Goal: Information Seeking & Learning: Learn about a topic

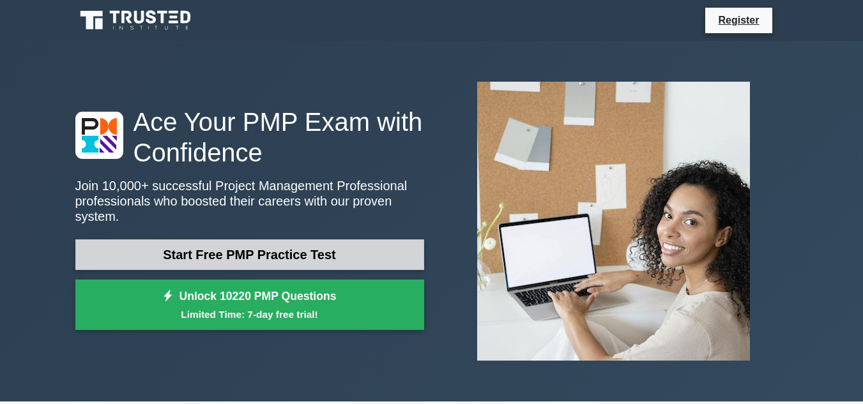
click at [262, 252] on link "Start Free PMP Practice Test" at bounding box center [249, 255] width 349 height 31
click at [204, 244] on link "Start Free PMP Practice Test" at bounding box center [249, 255] width 349 height 31
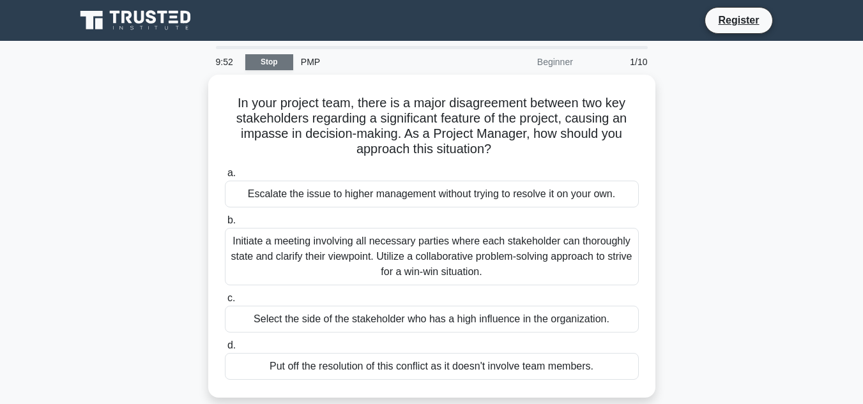
click at [273, 60] on link "Stop" at bounding box center [269, 62] width 48 height 16
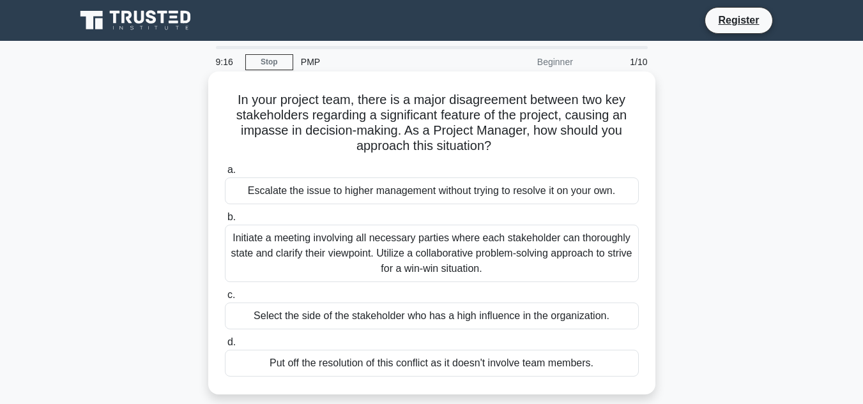
click at [305, 314] on div "Select the side of the stakeholder who has a high influence in the organization." at bounding box center [432, 316] width 414 height 27
click at [225, 300] on input "c. Select the side of the stakeholder who has a high influence in the organizat…" at bounding box center [225, 295] width 0 height 8
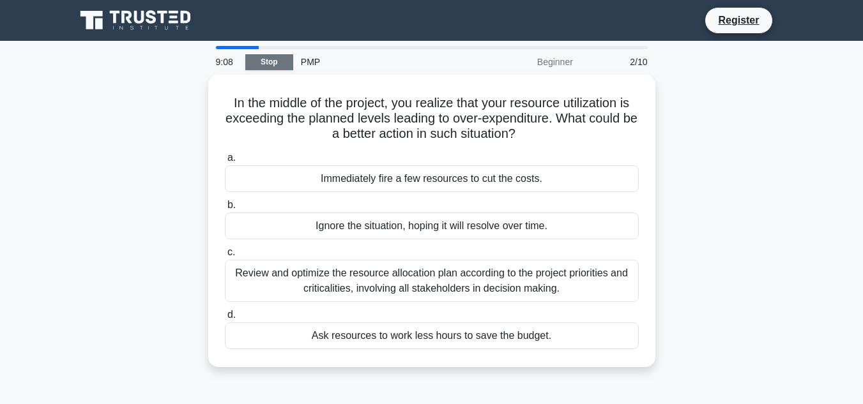
click at [253, 64] on link "Stop" at bounding box center [269, 62] width 48 height 16
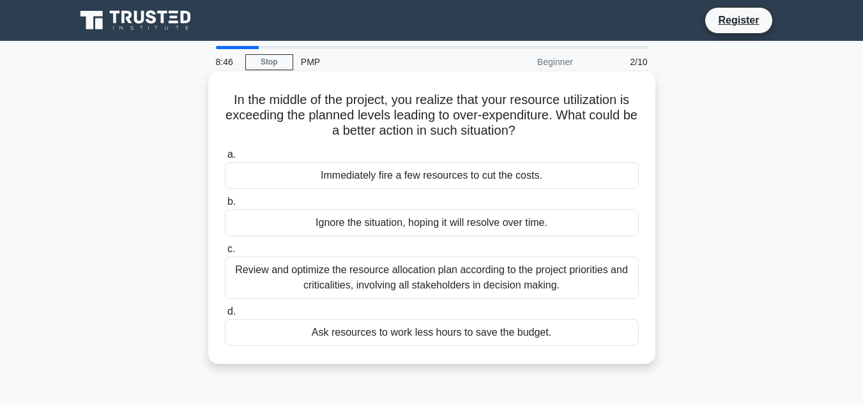
click at [312, 277] on div "Review and optimize the resource allocation plan according to the project prior…" at bounding box center [432, 278] width 414 height 42
click at [225, 254] on input "c. Review and optimize the resource allocation plan according to the project pr…" at bounding box center [225, 249] width 0 height 8
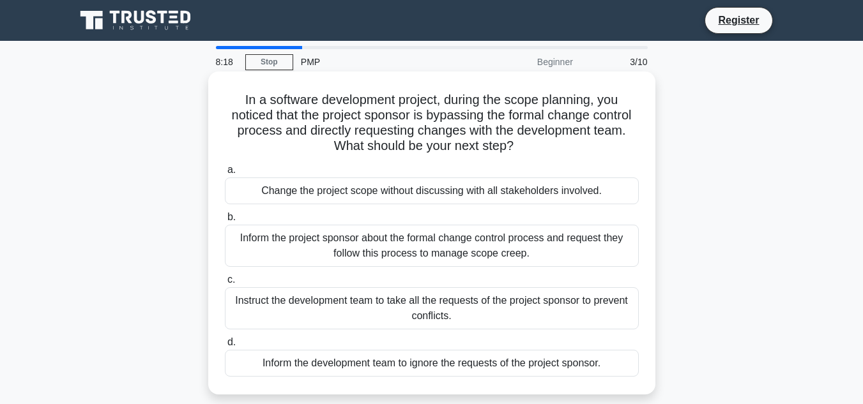
click at [415, 239] on div "Inform the project sponsor about the formal change control process and request …" at bounding box center [432, 246] width 414 height 42
click at [225, 222] on input "b. Inform the project sponsor about the formal change control process and reque…" at bounding box center [225, 217] width 0 height 8
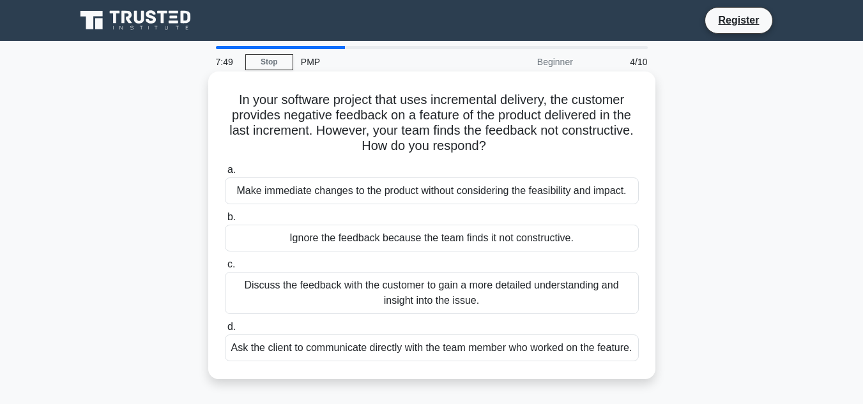
click at [455, 305] on div "Discuss the feedback with the customer to gain a more detailed understanding an…" at bounding box center [432, 293] width 414 height 42
click at [225, 269] on input "c. Discuss the feedback with the customer to gain a more detailed understanding…" at bounding box center [225, 265] width 0 height 8
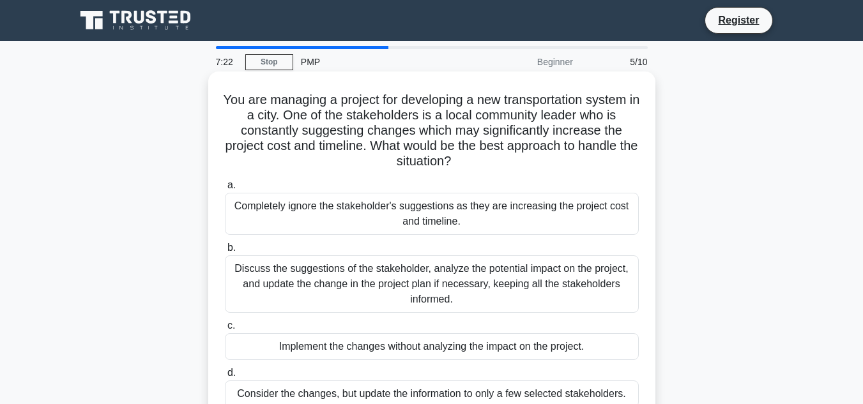
click at [434, 288] on div "Discuss the suggestions of the stakeholder, analyze the potential impact on the…" at bounding box center [432, 285] width 414 height 58
click at [225, 252] on input "b. Discuss the suggestions of the stakeholder, analyze the potential impact on …" at bounding box center [225, 248] width 0 height 8
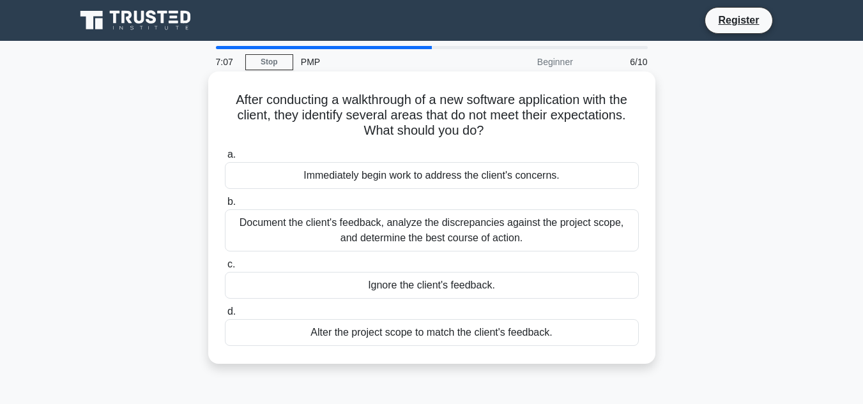
click at [440, 229] on div "Document the client's feedback, analyze the discrepancies against the project s…" at bounding box center [432, 231] width 414 height 42
click at [225, 206] on input "b. Document the client's feedback, analyze the discrepancies against the projec…" at bounding box center [225, 202] width 0 height 8
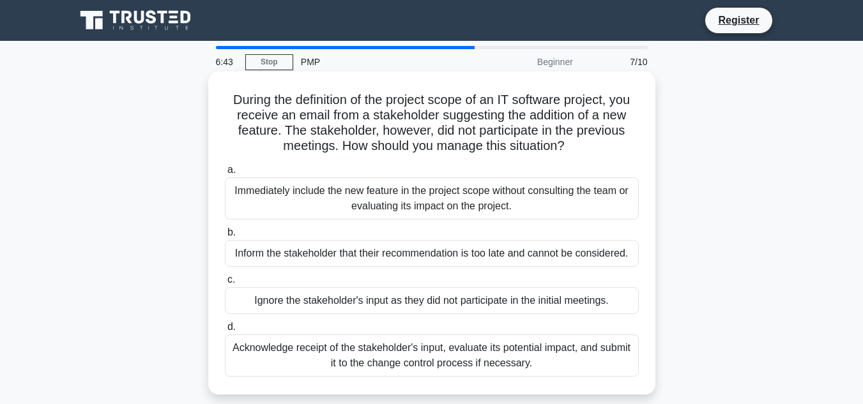
click at [337, 368] on div "Acknowledge receipt of the stakeholder's input, evaluate its potential impact, …" at bounding box center [432, 356] width 414 height 42
click at [225, 332] on input "d. Acknowledge receipt of the stakeholder's input, evaluate its potential impac…" at bounding box center [225, 327] width 0 height 8
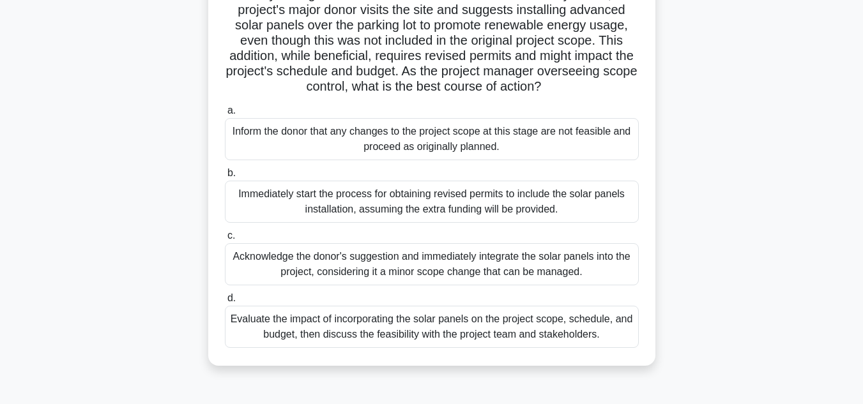
scroll to position [128, 0]
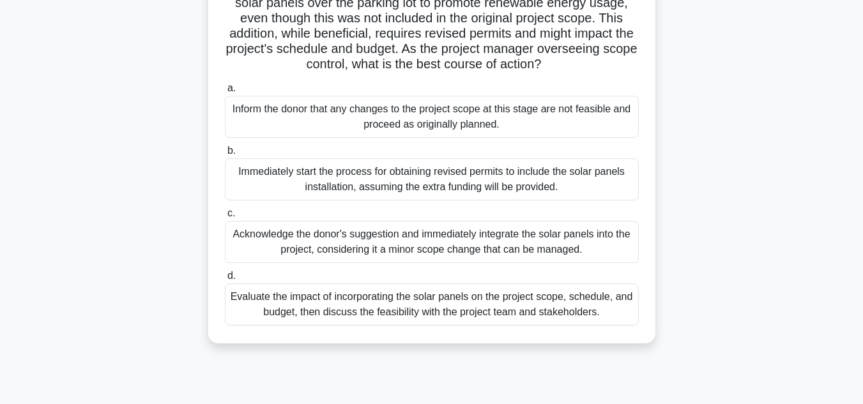
click at [375, 326] on div "Evaluate the impact of incorporating the solar panels on the project scope, sch…" at bounding box center [432, 305] width 414 height 42
click at [225, 280] on input "d. Evaluate the impact of incorporating the solar panels on the project scope, …" at bounding box center [225, 276] width 0 height 8
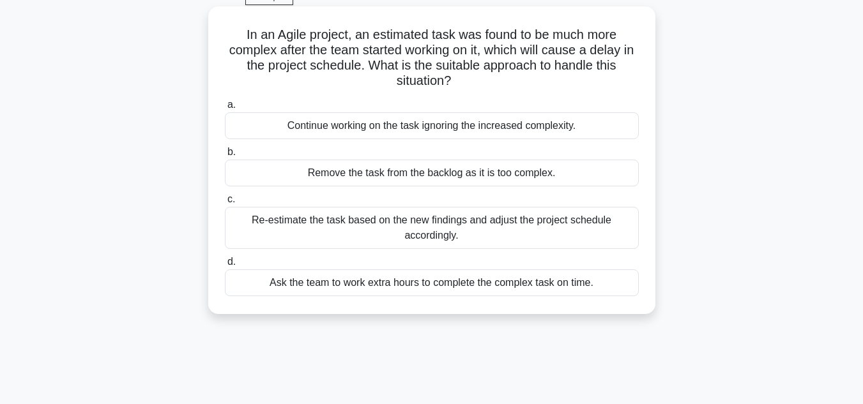
scroll to position [0, 0]
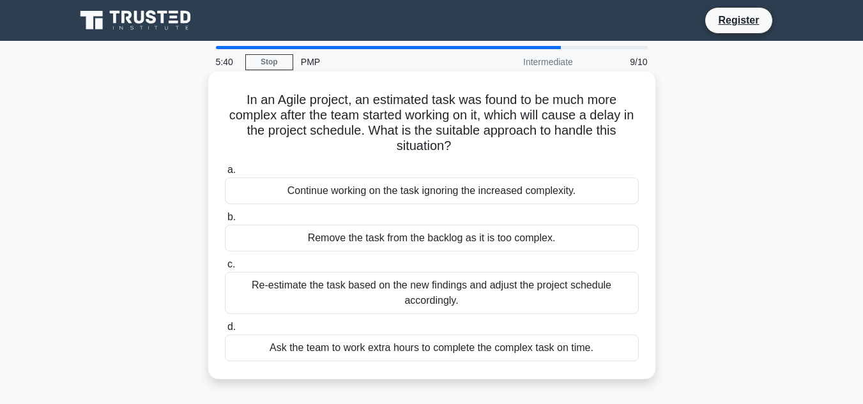
click at [404, 302] on div "Re-estimate the task based on the new findings and adjust the project schedule …" at bounding box center [432, 293] width 414 height 42
click at [225, 269] on input "c. Re-estimate the task based on the new findings and adjust the project schedu…" at bounding box center [225, 265] width 0 height 8
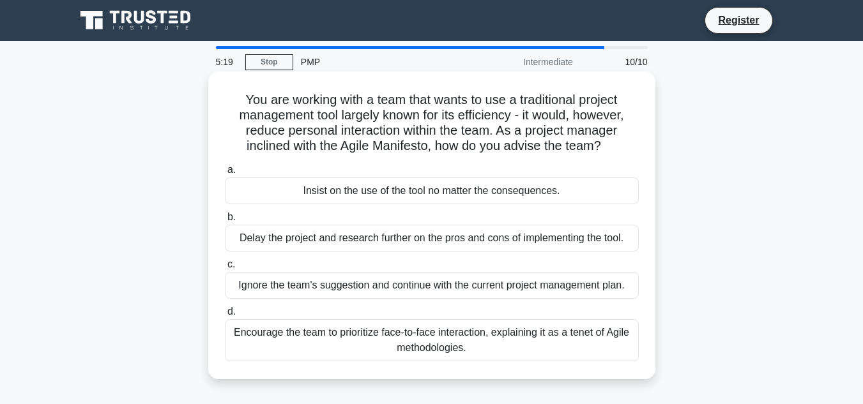
click at [454, 337] on div "Encourage the team to prioritize face-to-face interaction, explaining it as a t…" at bounding box center [432, 340] width 414 height 42
click at [225, 316] on input "d. Encourage the team to prioritize face-to-face interaction, explaining it as …" at bounding box center [225, 312] width 0 height 8
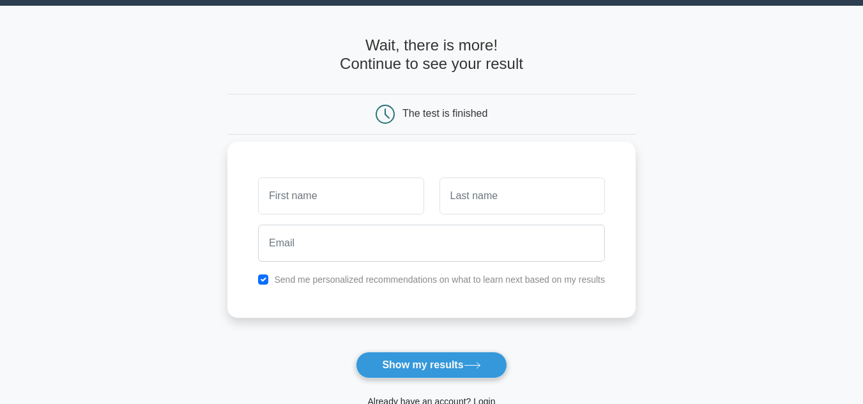
scroll to position [64, 0]
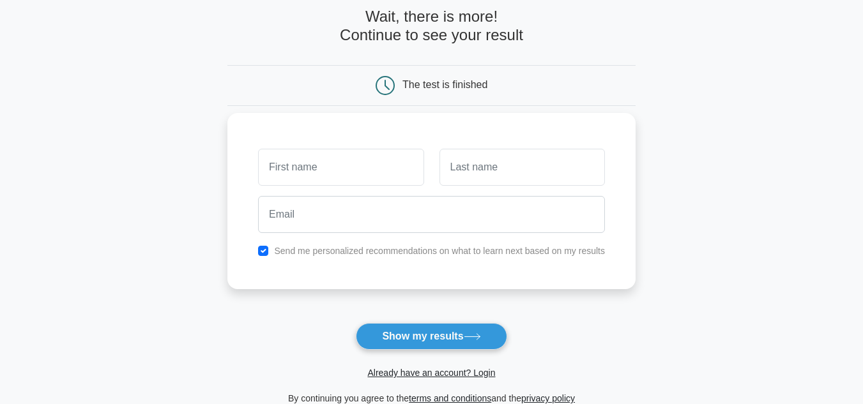
click at [306, 167] on input "text" at bounding box center [340, 167] width 165 height 37
type input "[PERSON_NAME]"
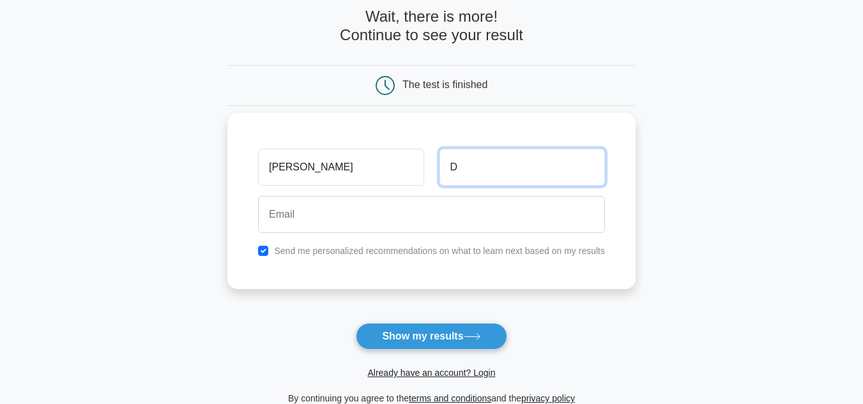
type input "D"
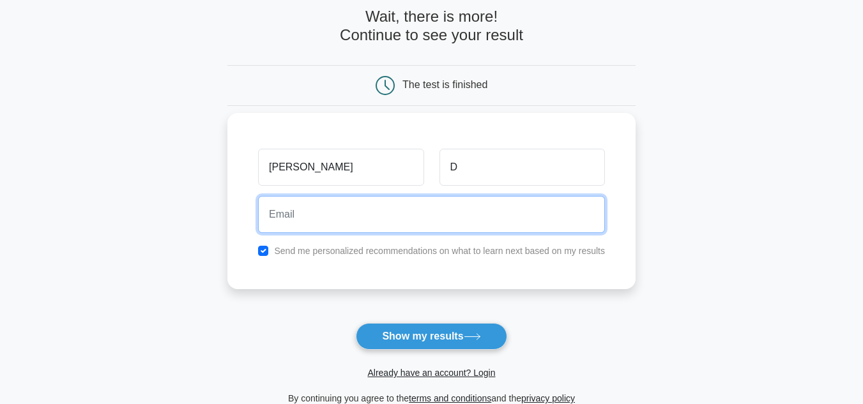
click at [352, 217] on input "email" at bounding box center [431, 214] width 347 height 37
type input "f"
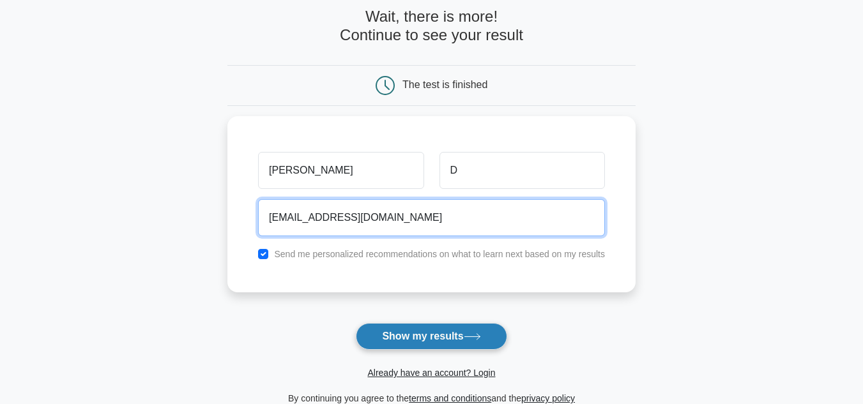
type input "devinenipratyu@gmail.com"
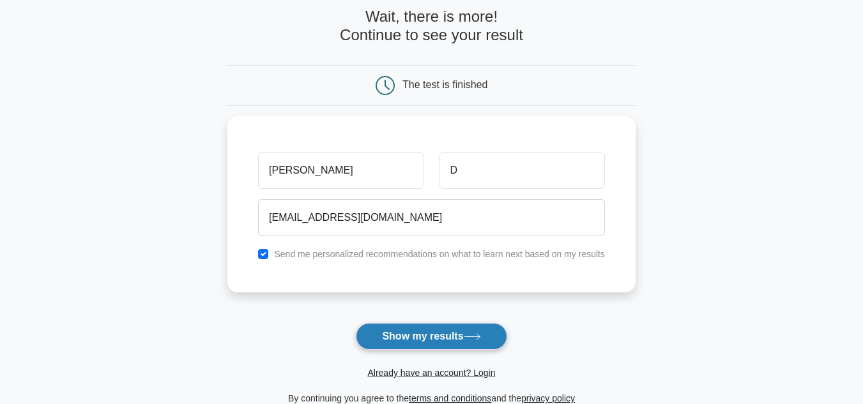
click at [430, 339] on button "Show my results" at bounding box center [431, 336] width 151 height 27
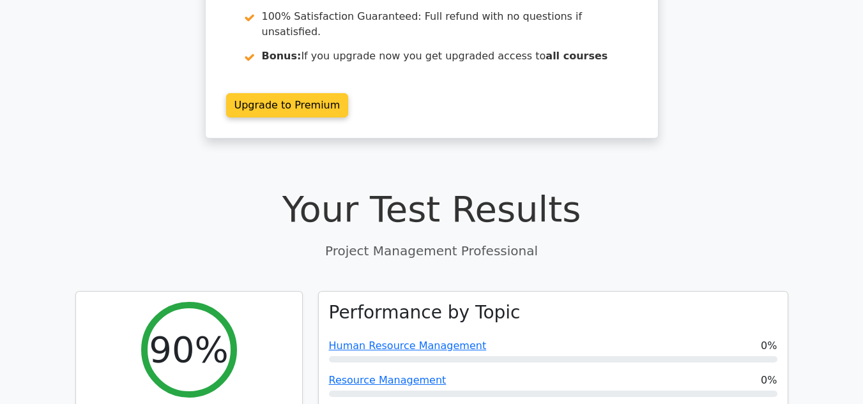
scroll to position [256, 0]
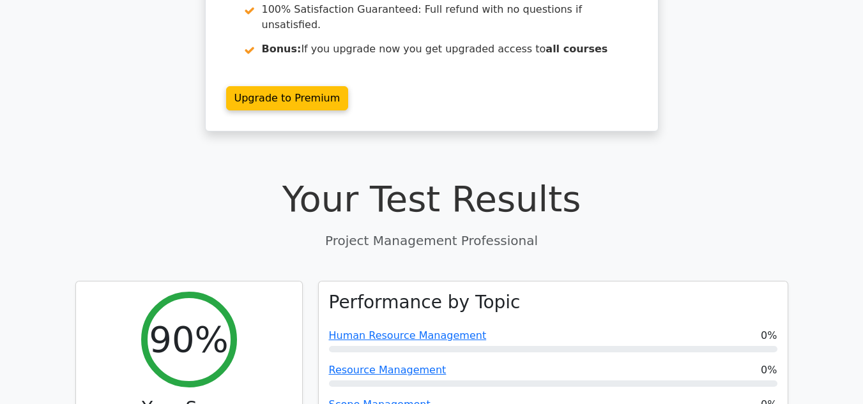
click at [493, 178] on h1 "Your Test Results" at bounding box center [431, 199] width 713 height 43
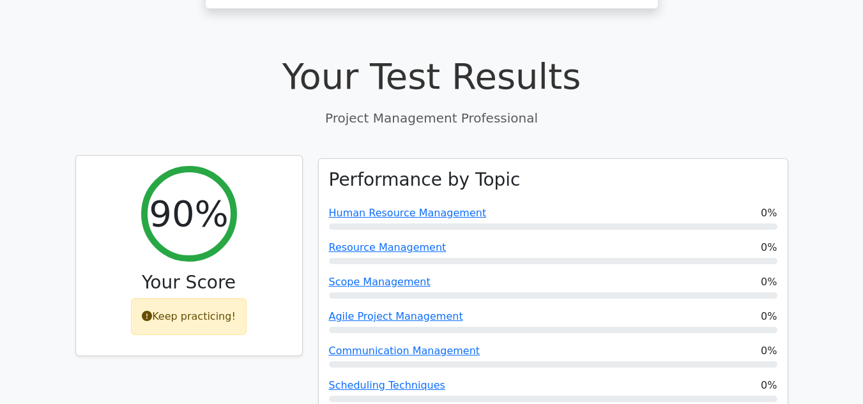
scroll to position [383, 0]
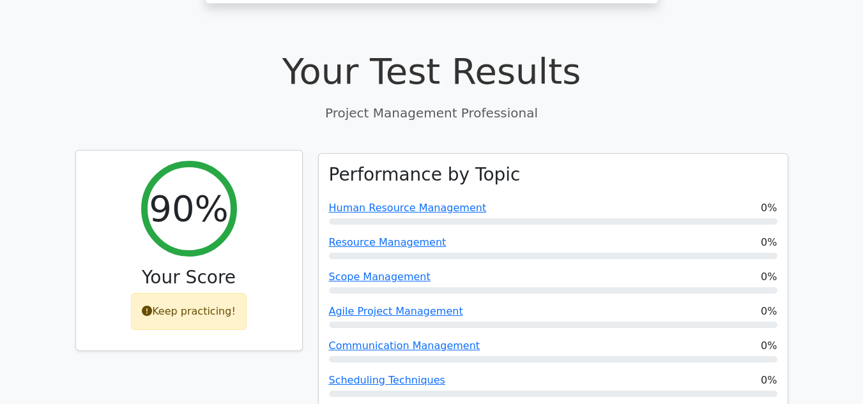
click at [181, 187] on h2 "90%" at bounding box center [188, 208] width 79 height 43
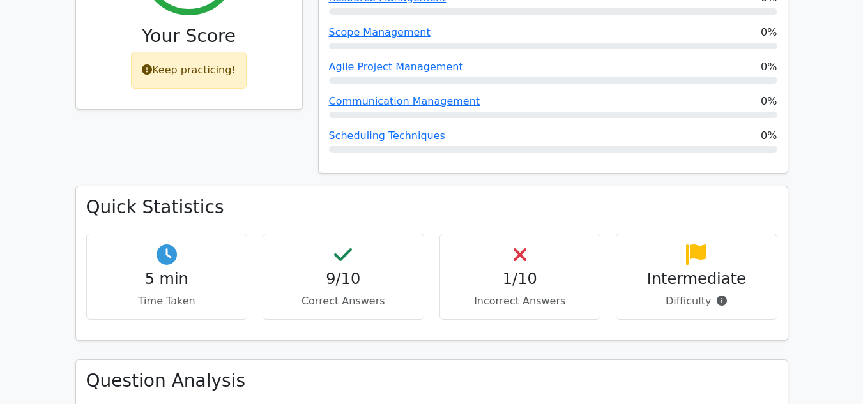
scroll to position [639, 0]
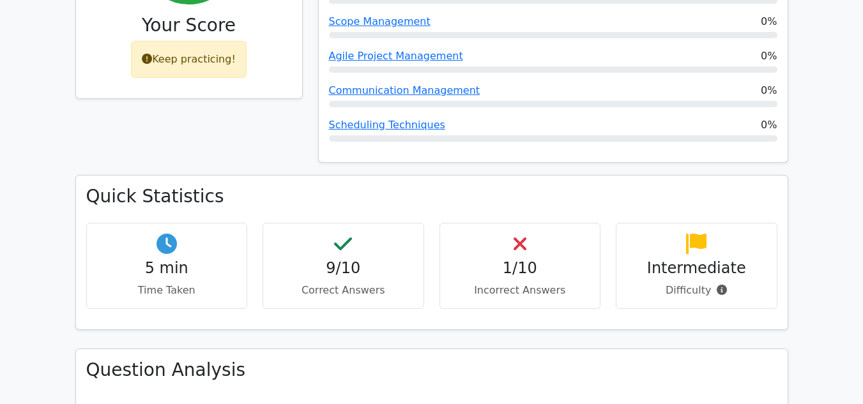
click at [512, 259] on h4 "1/10" at bounding box center [520, 268] width 140 height 19
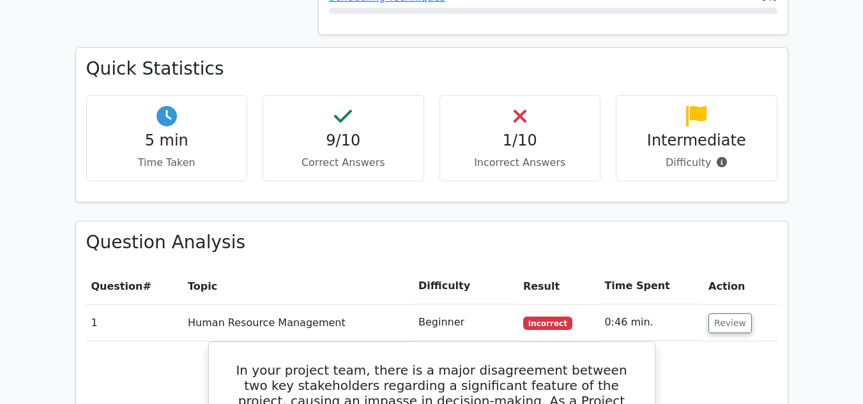
scroll to position [831, 0]
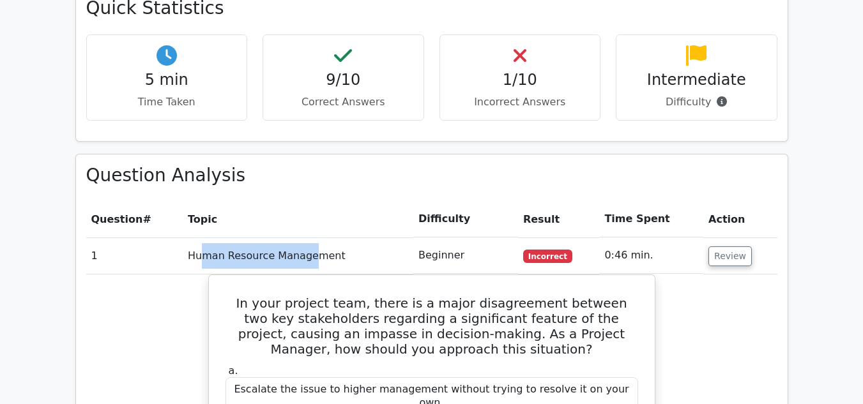
drag, startPoint x: 200, startPoint y: 211, endPoint x: 305, endPoint y: 211, distance: 104.8
click at [304, 238] on td "Human Resource Management" at bounding box center [298, 256] width 231 height 36
click at [719, 247] on button "Review" at bounding box center [730, 257] width 43 height 20
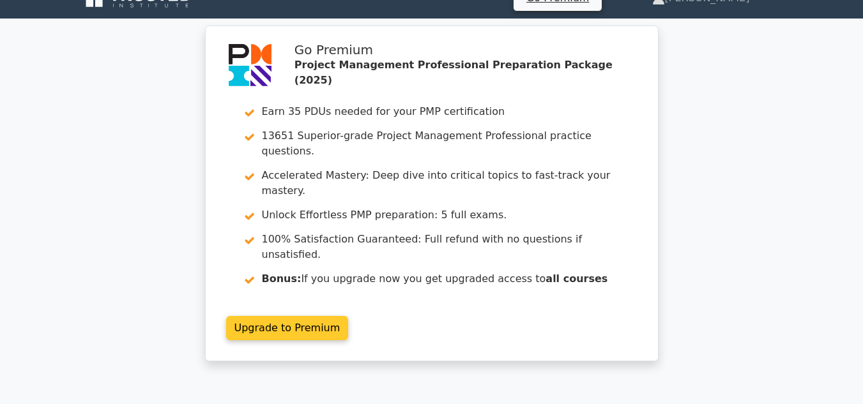
scroll to position [0, 0]
